Goal: Obtain resource: Obtain resource

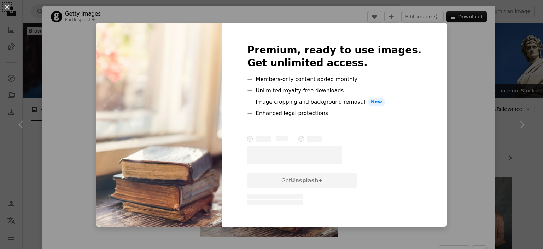
scroll to position [75, 0]
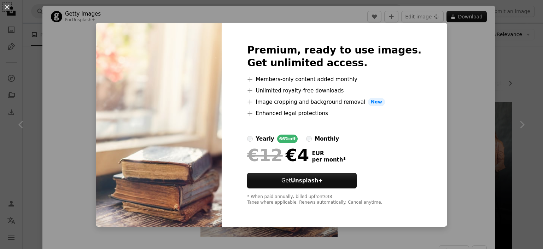
click at [438, 63] on div "An X shape Premium, ready to use images. Get unlimited access. A plus sign Memb…" at bounding box center [271, 124] width 543 height 249
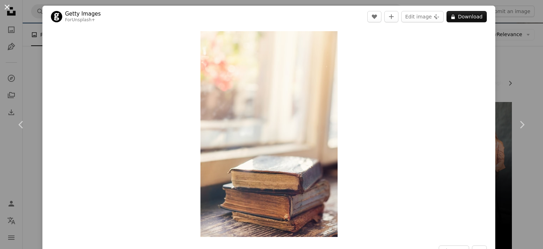
click at [7, 6] on button "An X shape" at bounding box center [7, 7] width 8 height 8
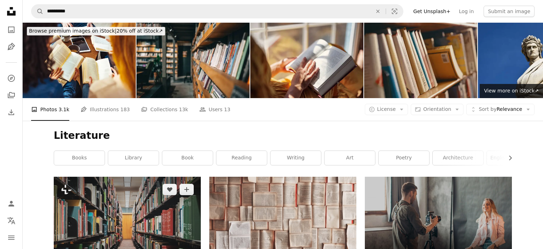
click at [88, 176] on img at bounding box center [127, 225] width 147 height 98
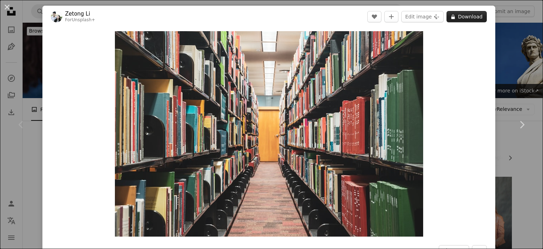
click at [456, 17] on icon "A lock" at bounding box center [452, 16] width 5 height 5
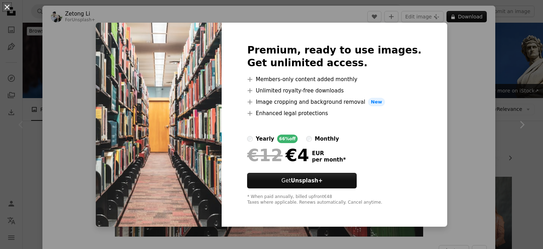
click at [11, 8] on button "An X shape" at bounding box center [7, 7] width 8 height 8
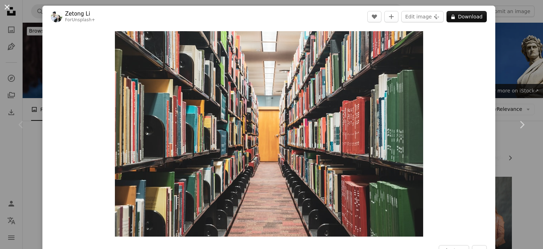
click at [8, 8] on button "An X shape" at bounding box center [7, 7] width 8 height 8
